Goal: Task Accomplishment & Management: Complete application form

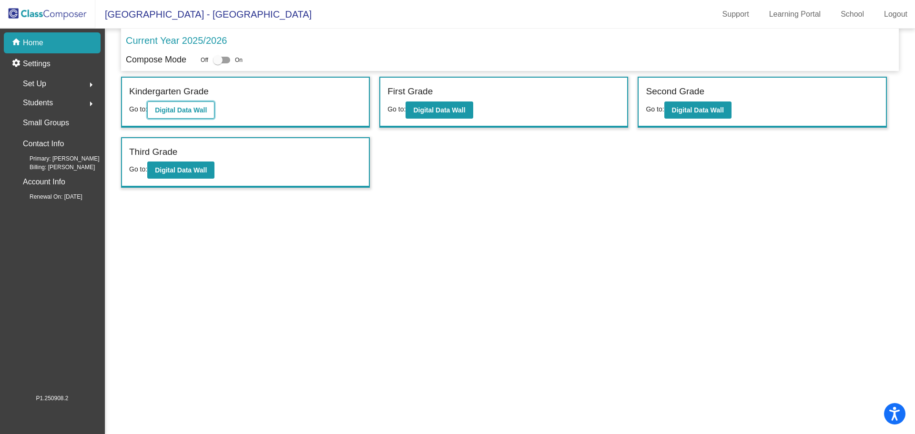
click at [162, 113] on b "Digital Data Wall" at bounding box center [181, 110] width 52 height 8
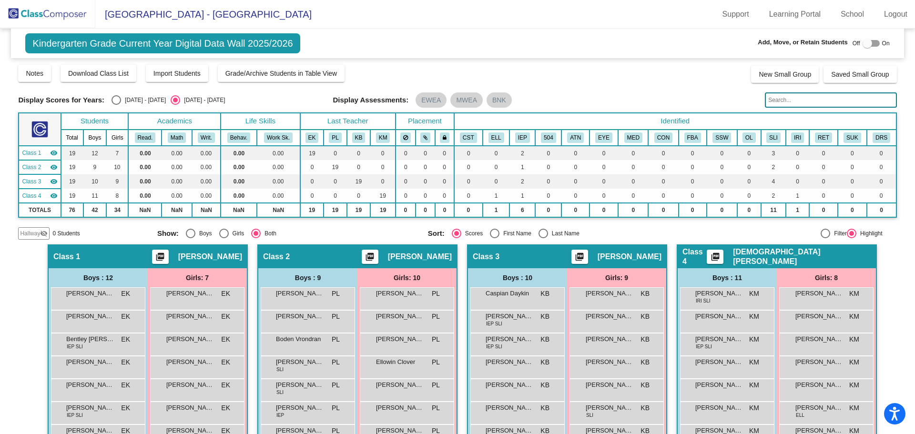
click at [870, 40] on div at bounding box center [870, 43] width 17 height 7
checkbox input "true"
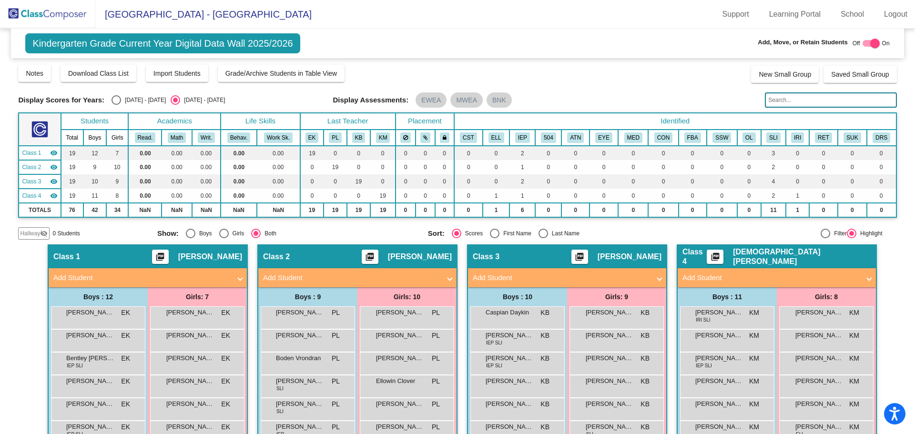
click at [93, 276] on mat-panel-title "Add Student" at bounding box center [141, 278] width 177 height 11
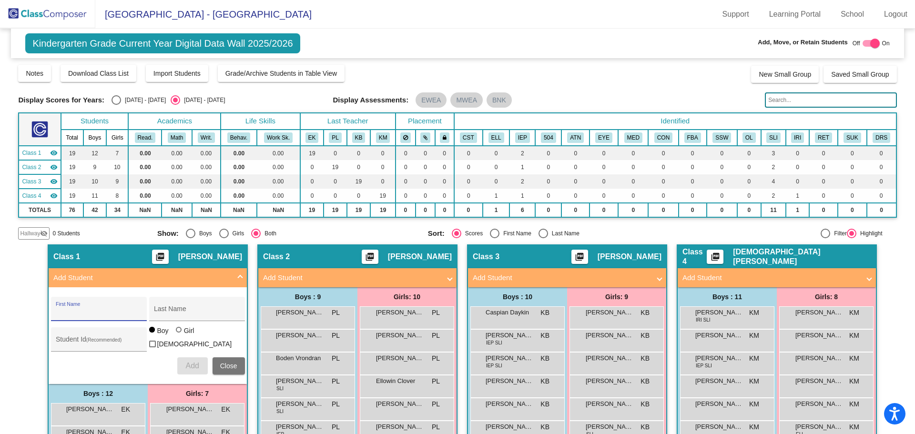
click at [77, 314] on input "First Name" at bounding box center [99, 313] width 86 height 8
click at [88, 314] on input "First Name" at bounding box center [99, 313] width 86 height 8
type input "Kolton"
type input "Roux"
type input "3810077"
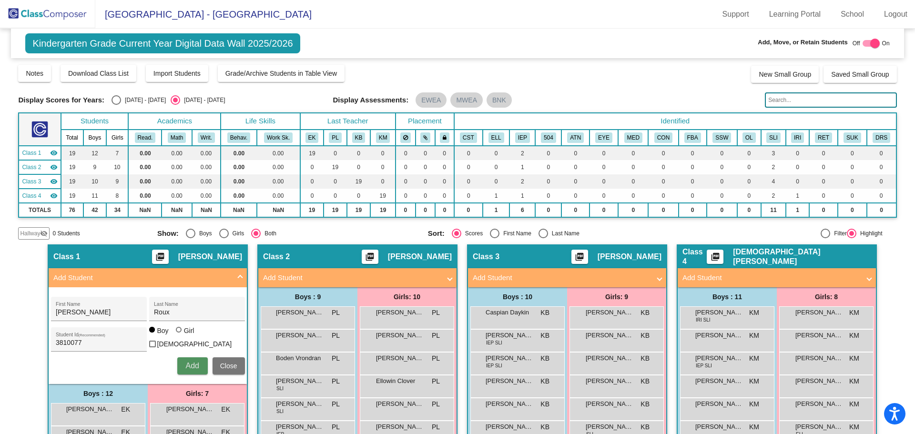
click at [189, 363] on span "Add" at bounding box center [191, 366] width 13 height 8
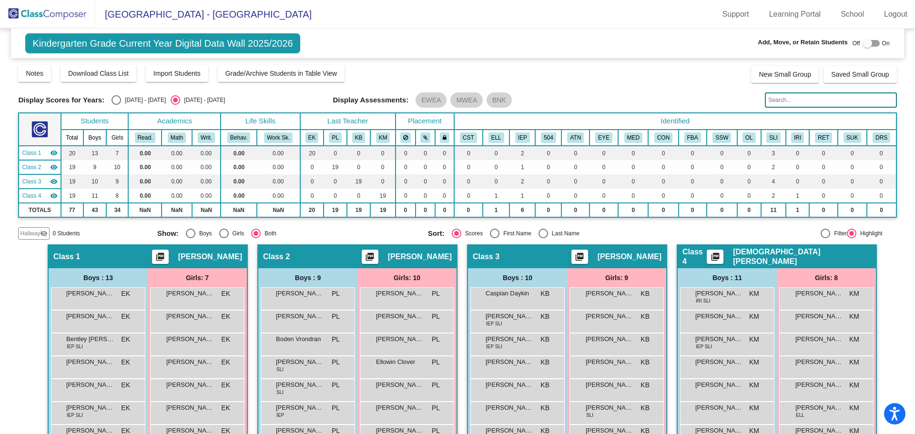
click at [39, 13] on img at bounding box center [47, 14] width 95 height 28
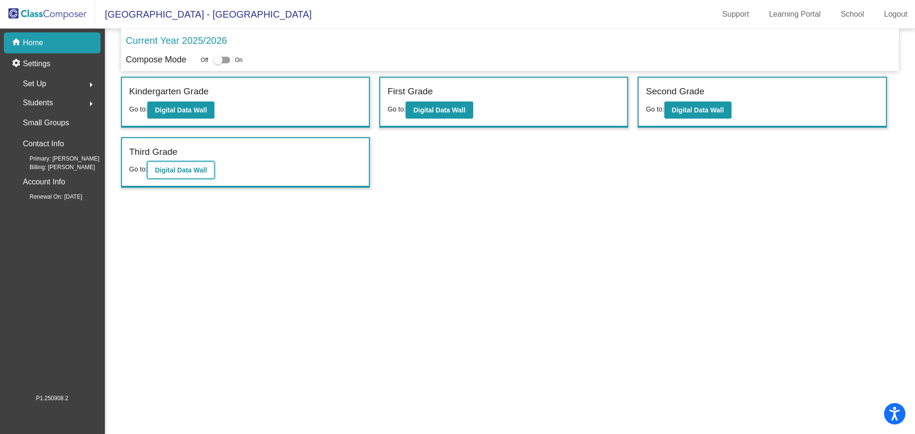
click at [182, 173] on b "Digital Data Wall" at bounding box center [181, 170] width 52 height 8
